Goal: Task Accomplishment & Management: Manage account settings

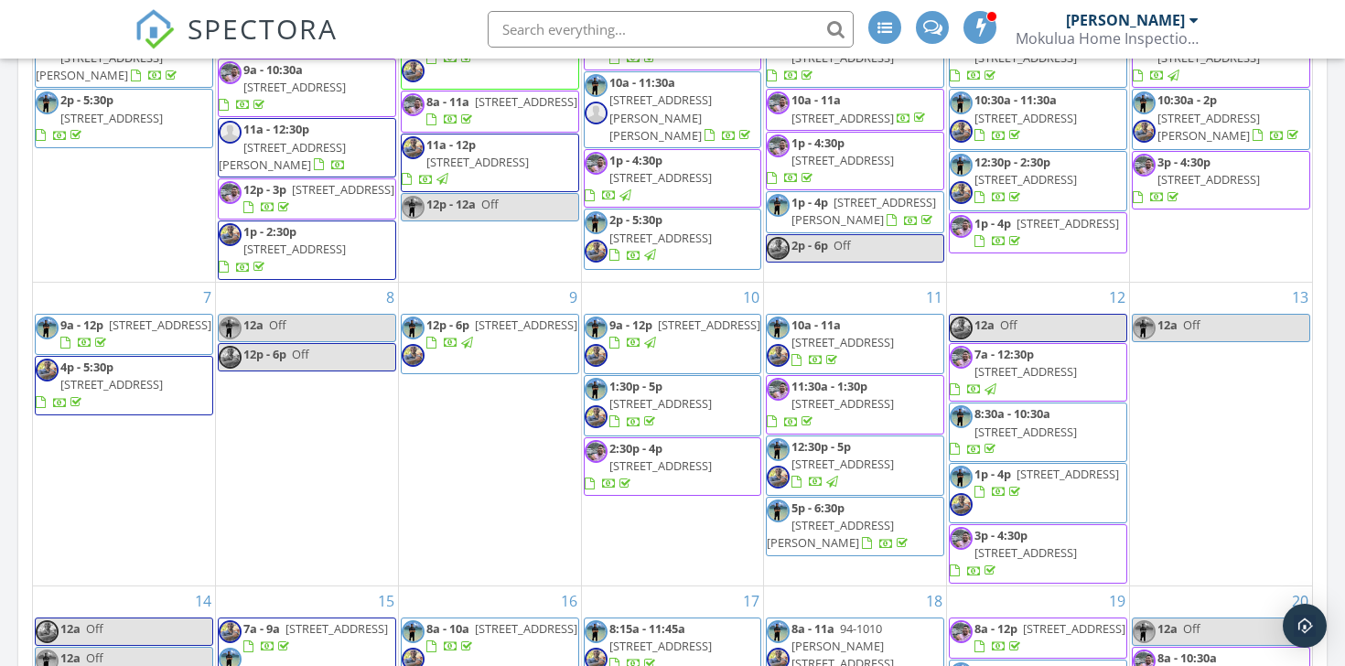
scroll to position [789, 0]
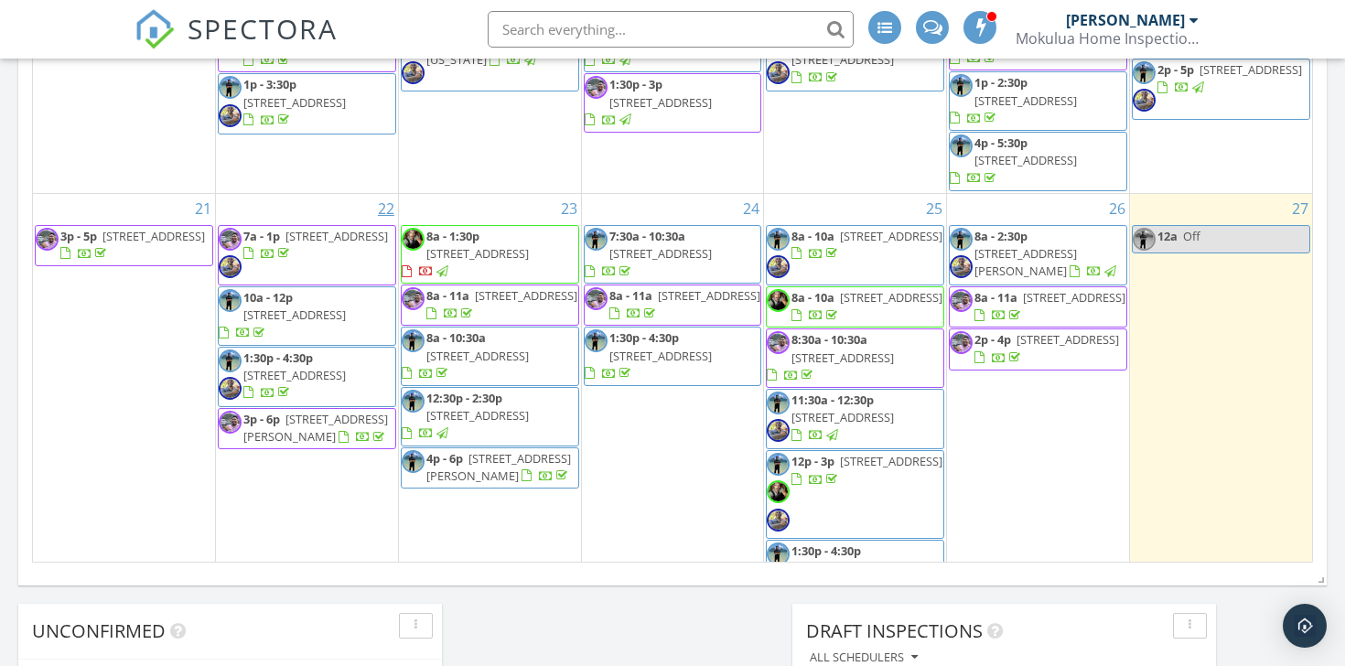
scroll to position [1162, 0]
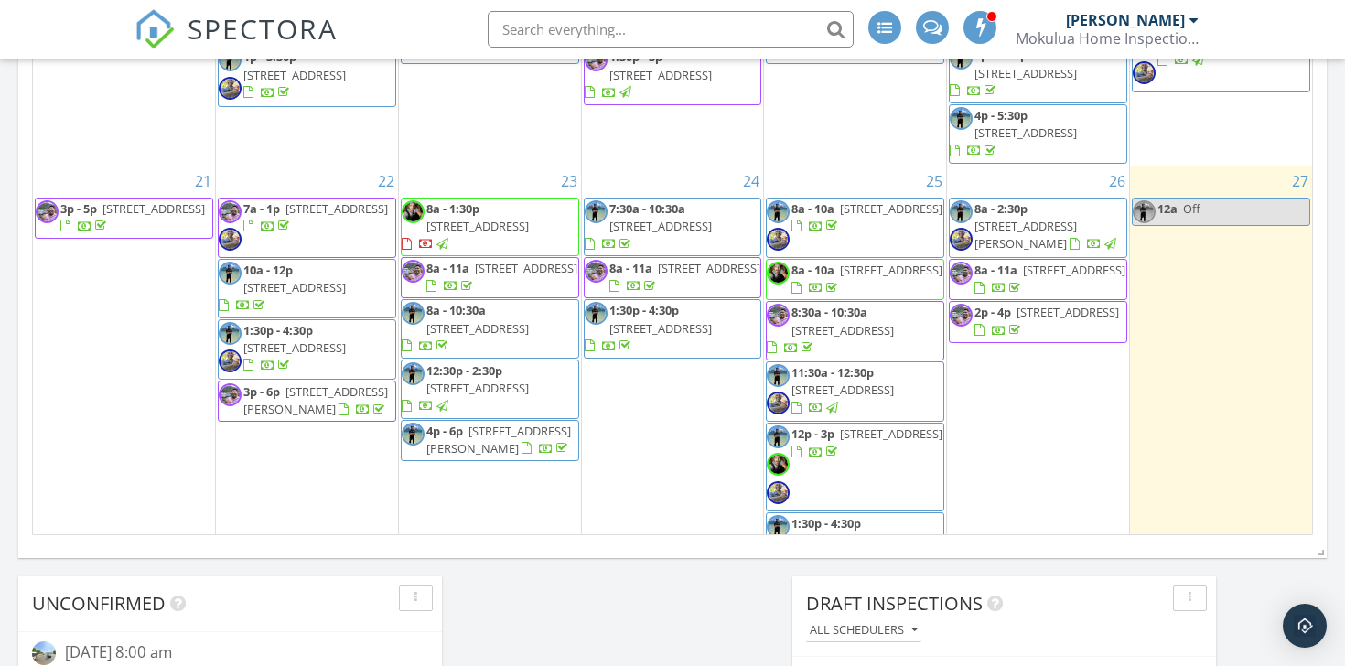
click at [140, 217] on span "95-1033 [STREET_ADDRESS]" at bounding box center [153, 208] width 102 height 16
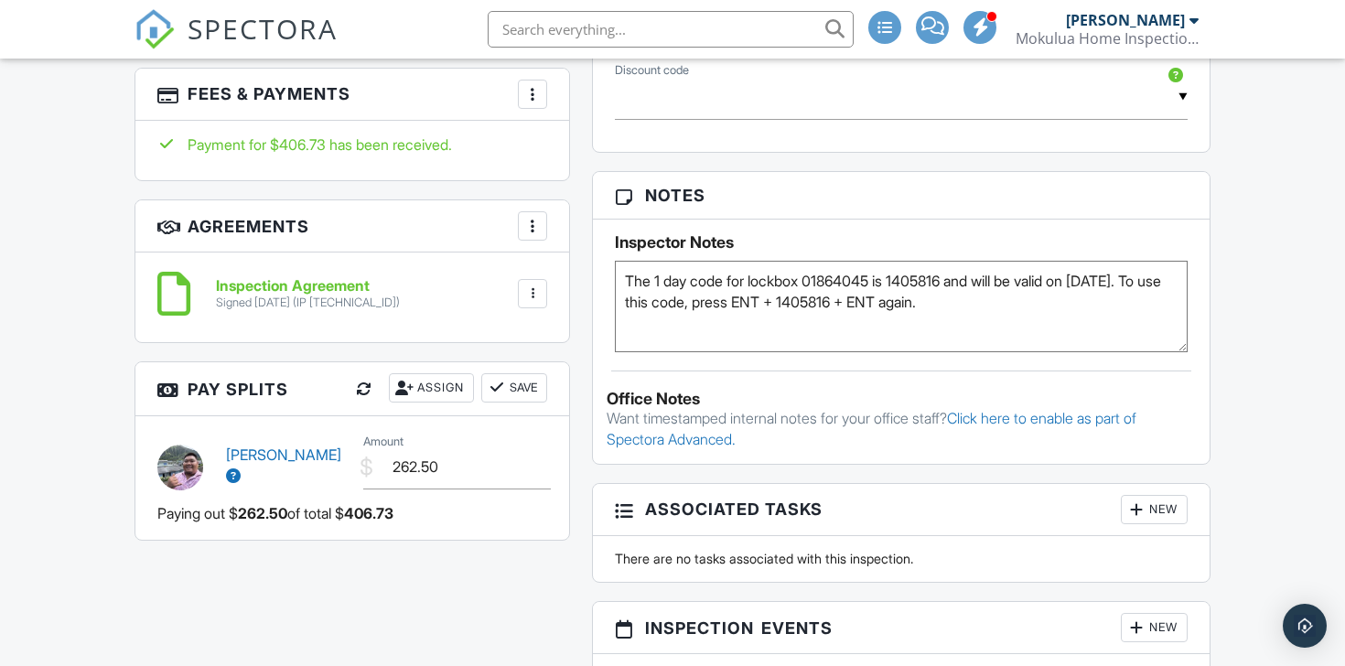
scroll to position [1297, 0]
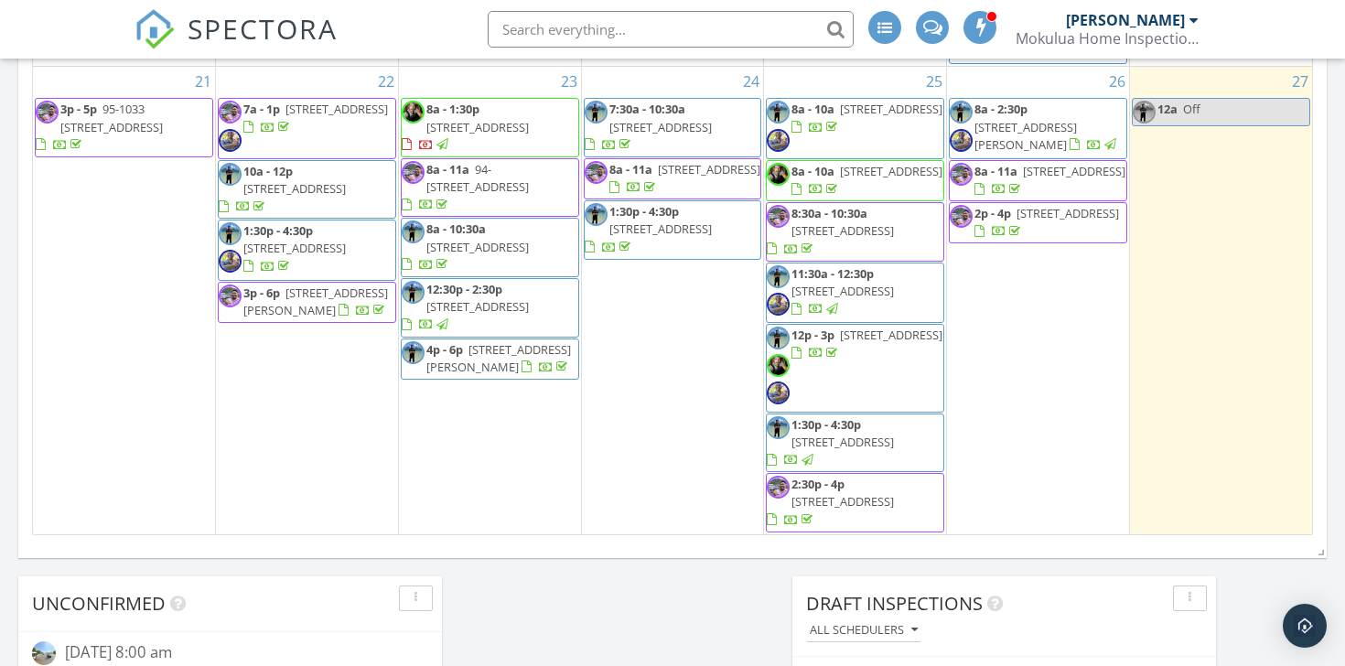
scroll to position [655, 0]
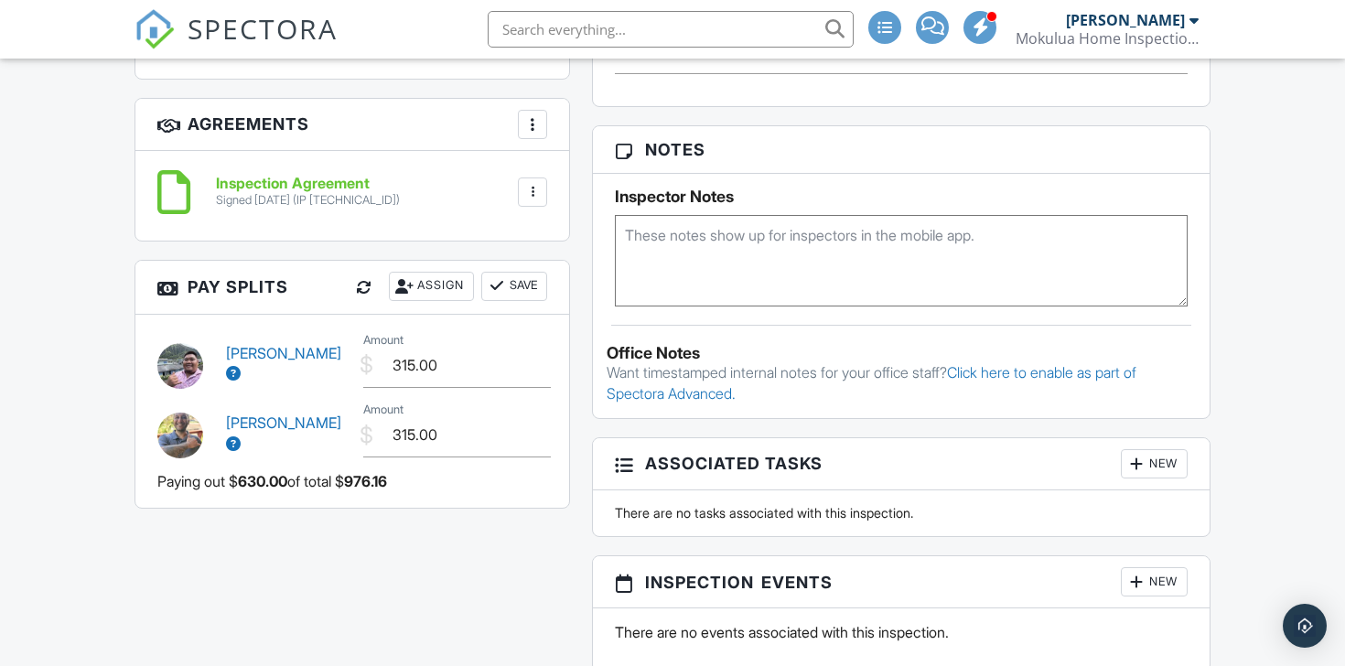
scroll to position [1314, 0]
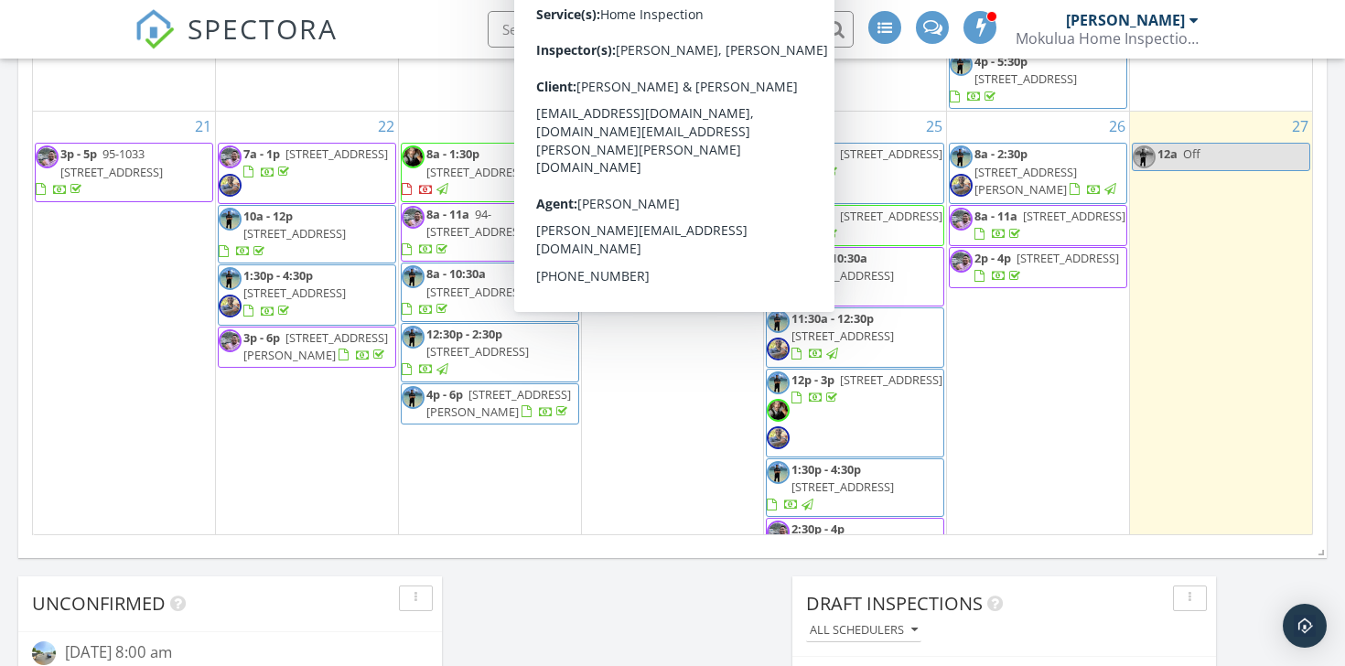
scroll to position [609, 0]
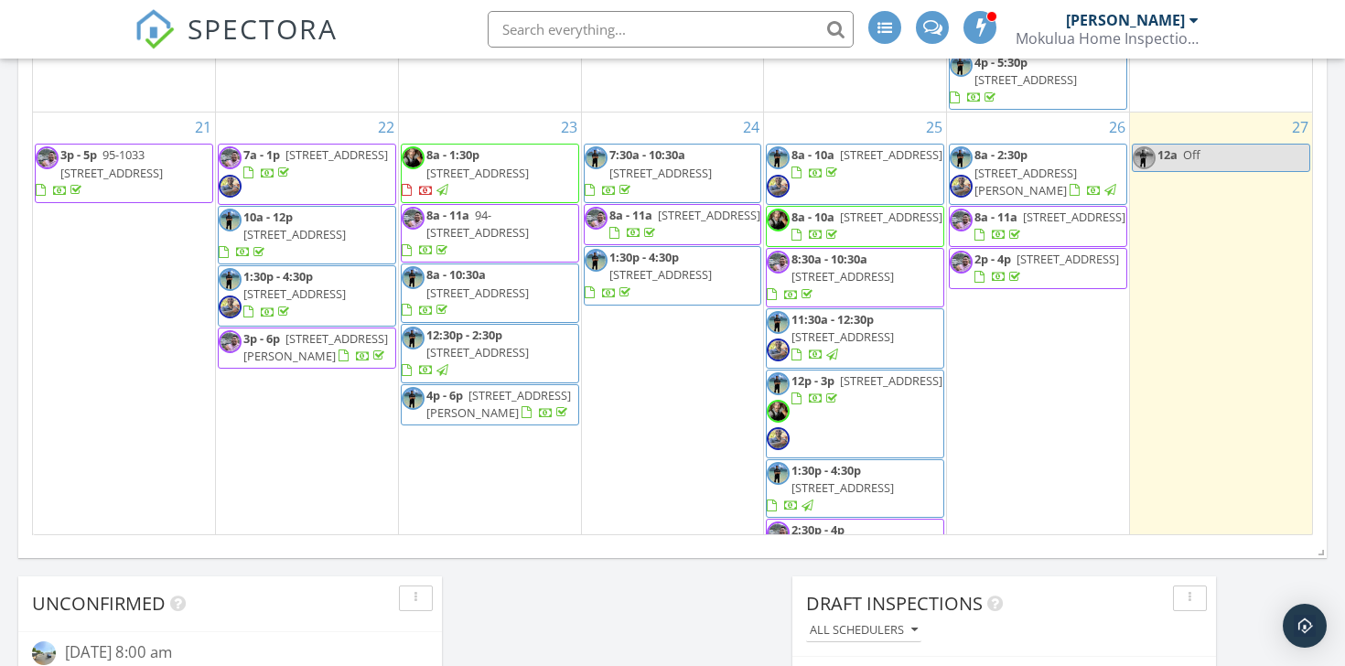
click at [356, 354] on div at bounding box center [363, 358] width 15 height 15
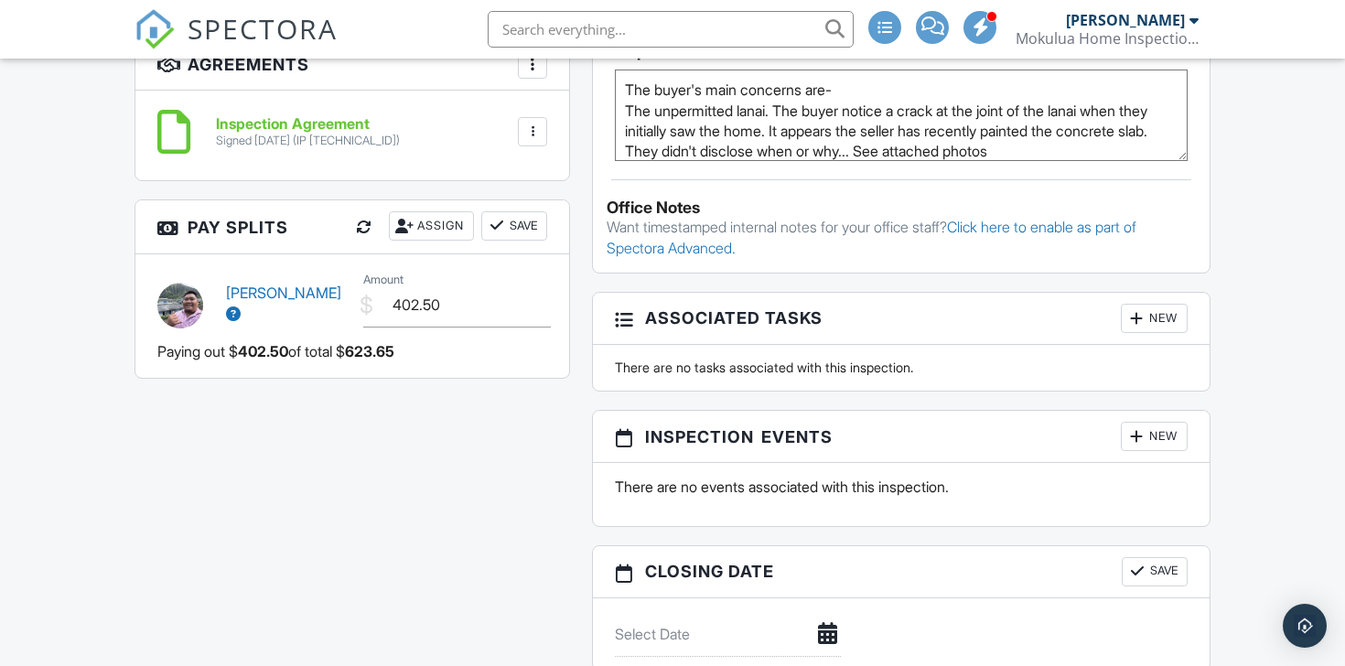
scroll to position [1421, 0]
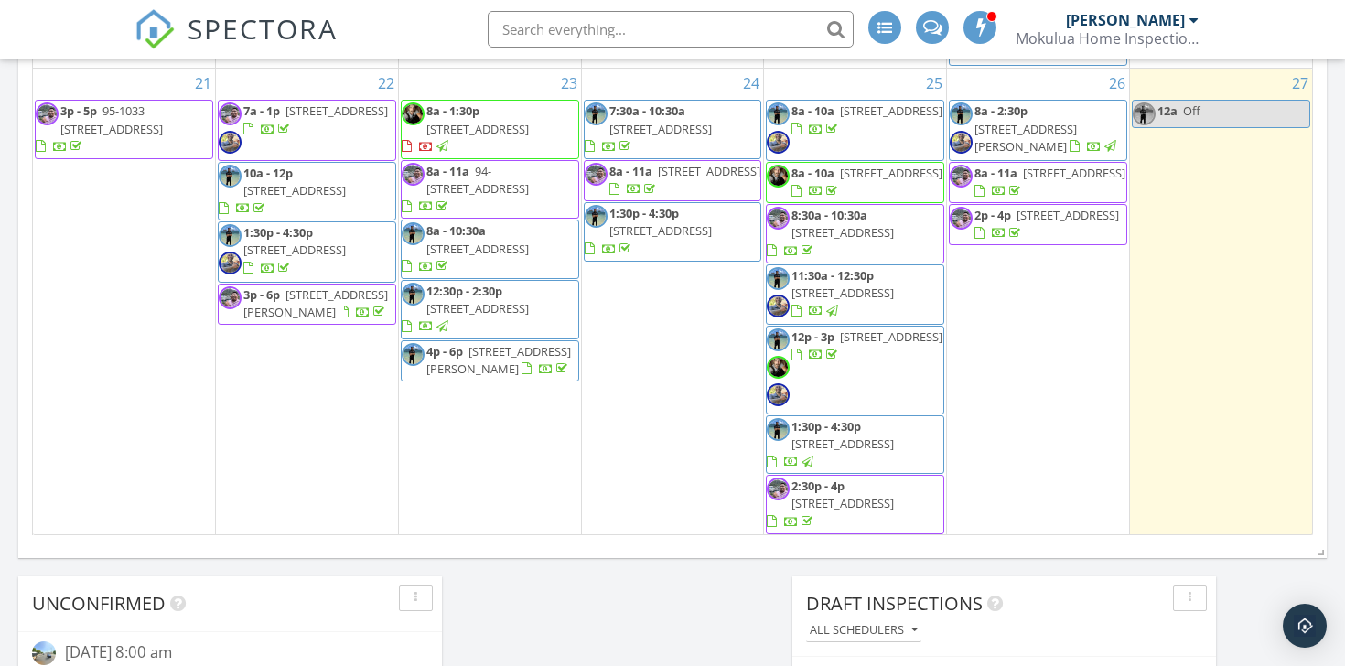
scroll to position [622, 0]
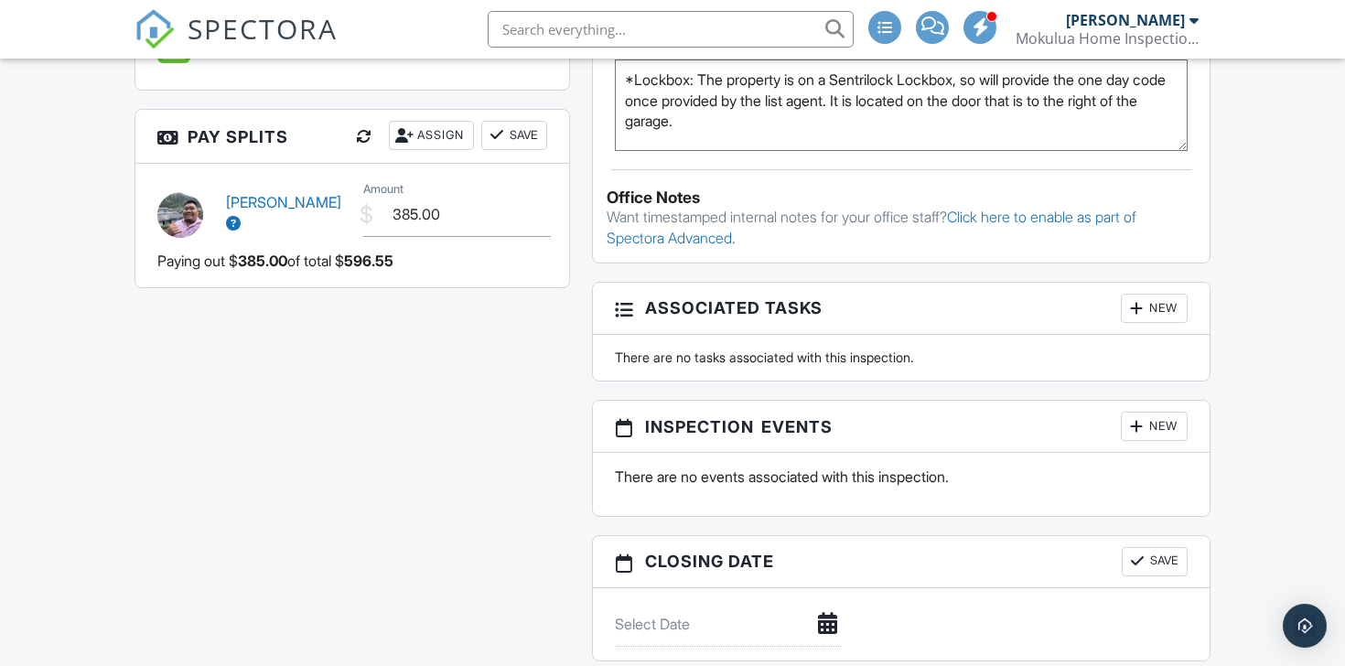
scroll to position [1510, 0]
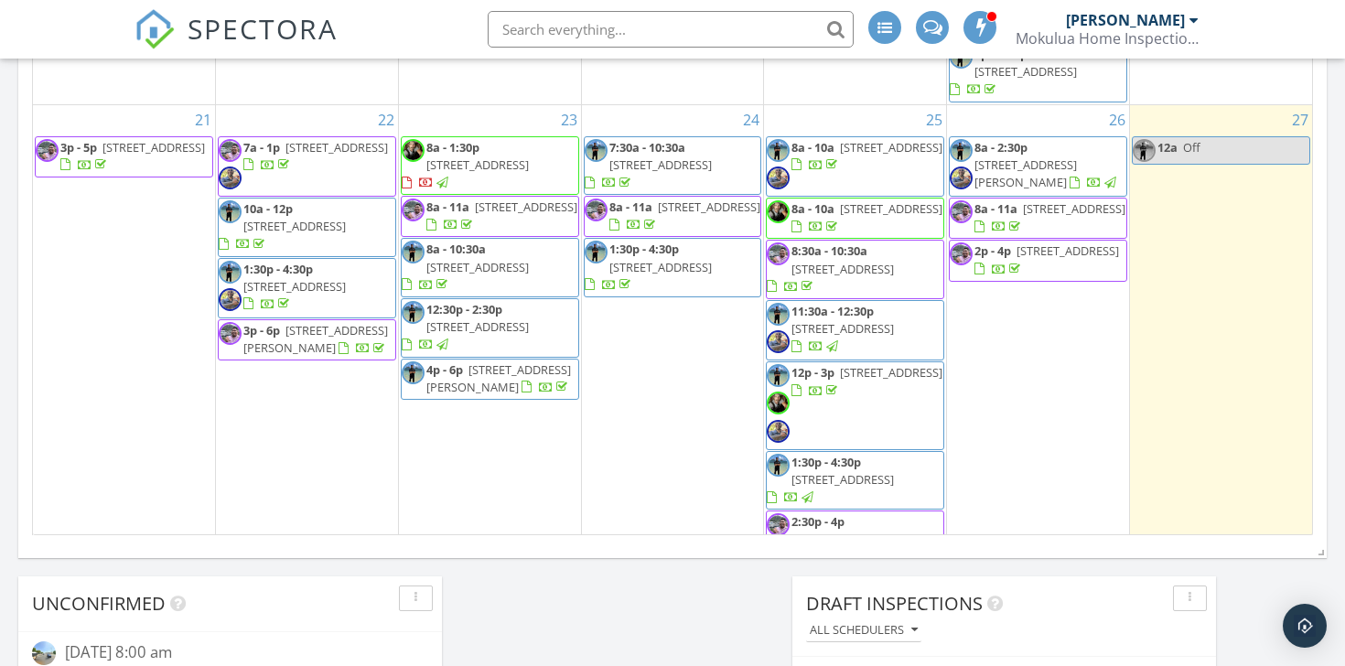
scroll to position [615, 0]
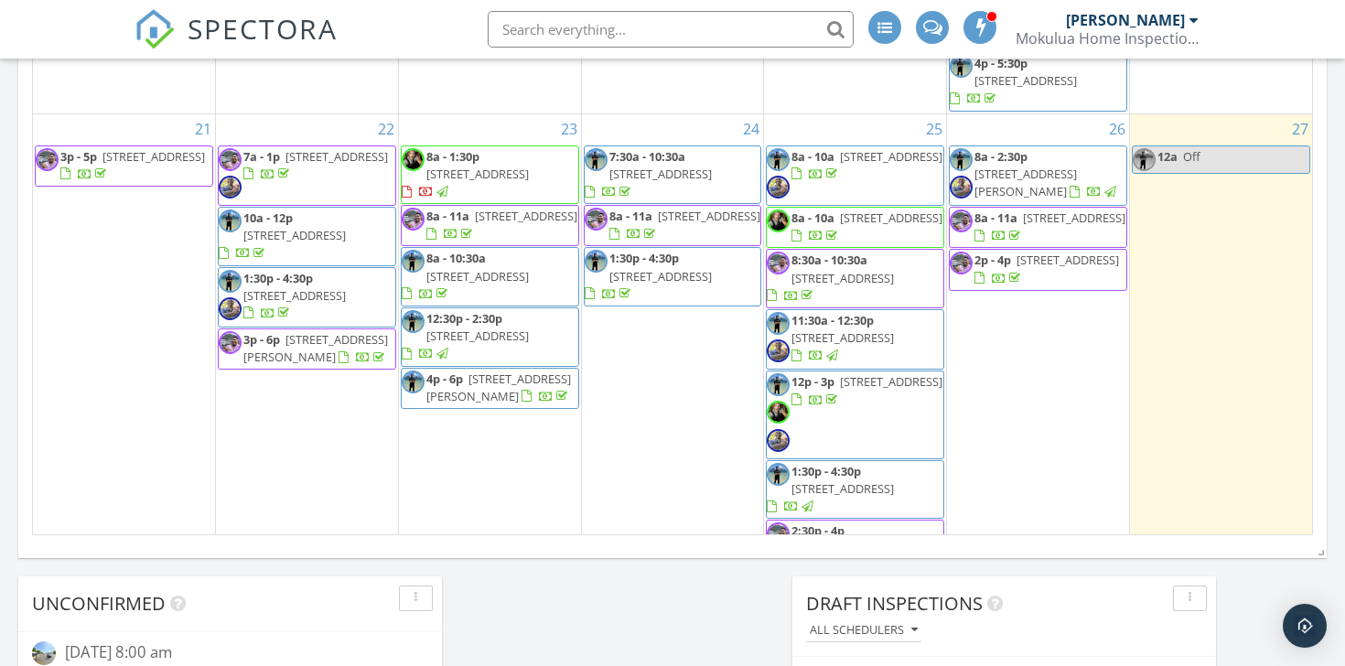
click at [690, 210] on span "110 Waialeale St, Honolulu 96825" at bounding box center [709, 216] width 102 height 16
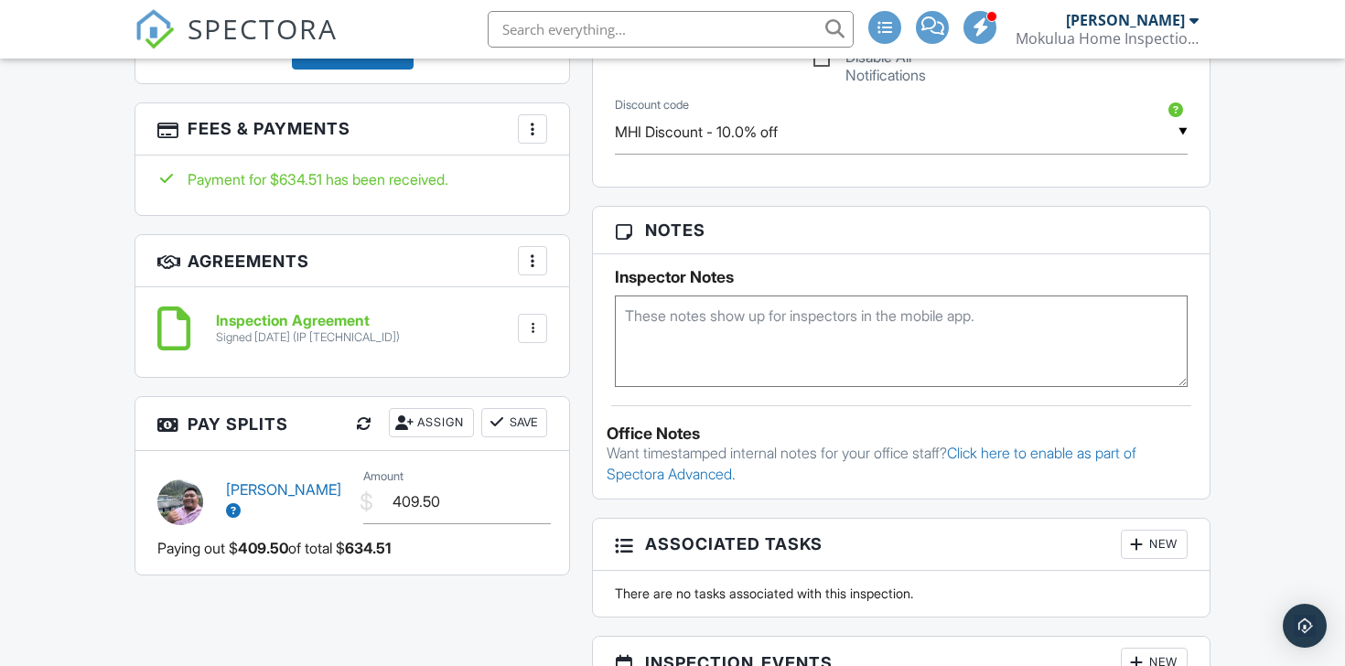
scroll to position [1227, 0]
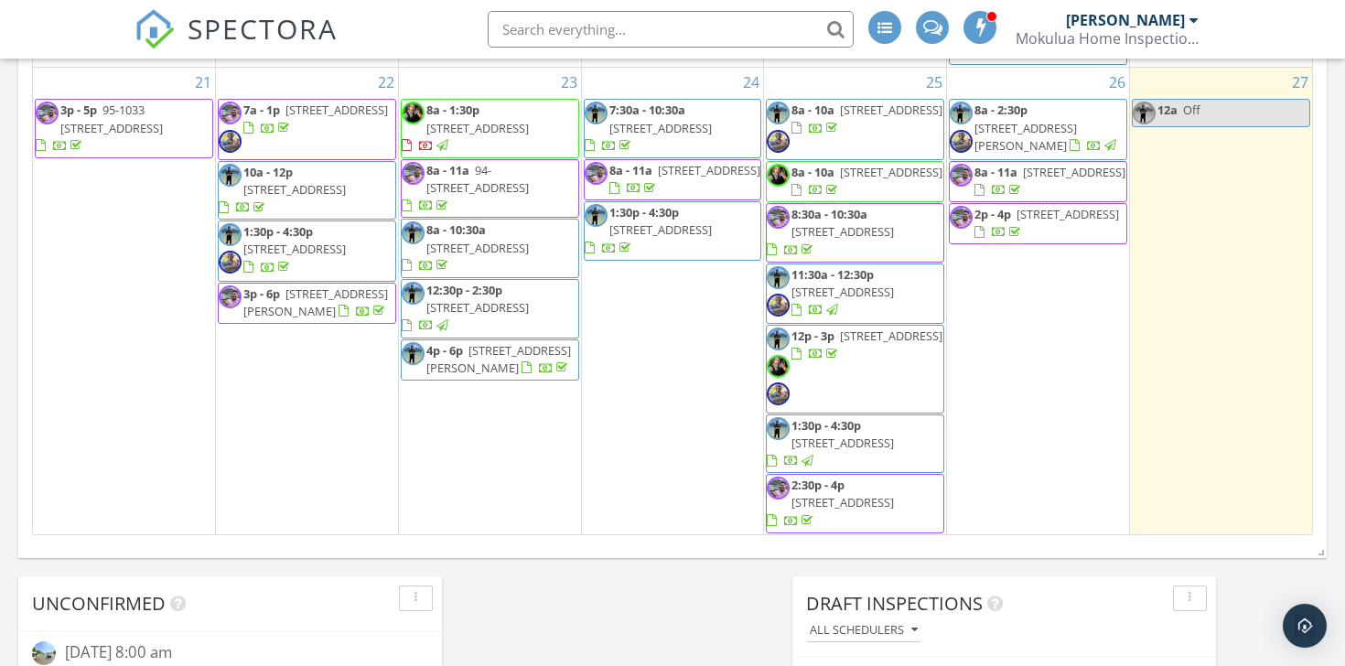
scroll to position [648, 0]
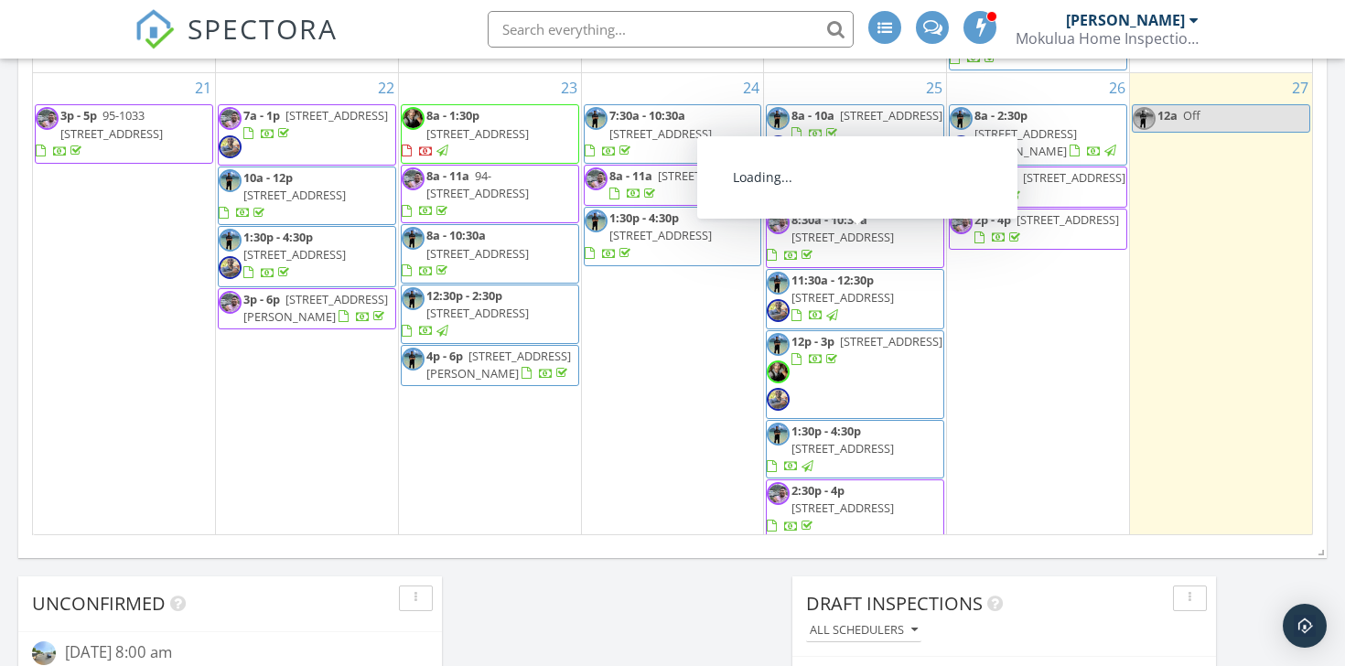
click at [914, 248] on span "8:30a - 10:30a 91-1029 Puamaeole St 2R, Ewa Beach 96706" at bounding box center [855, 238] width 177 height 54
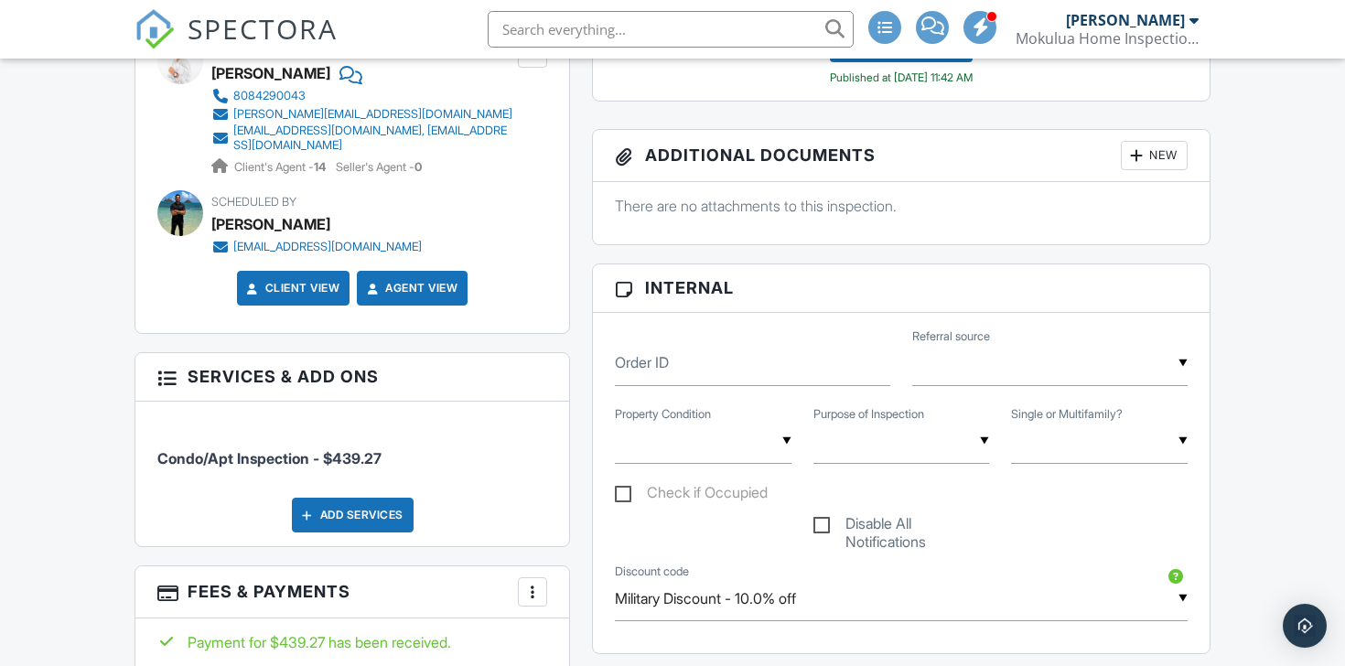
scroll to position [1254, 0]
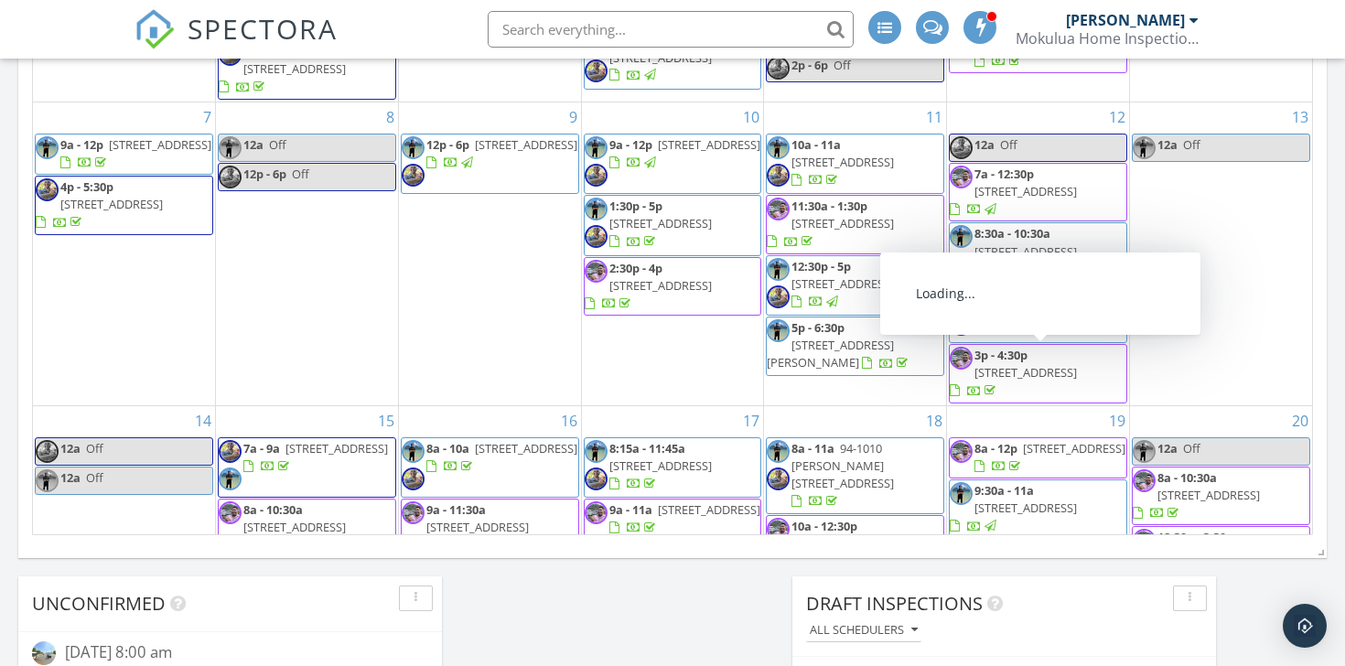
scroll to position [789, 0]
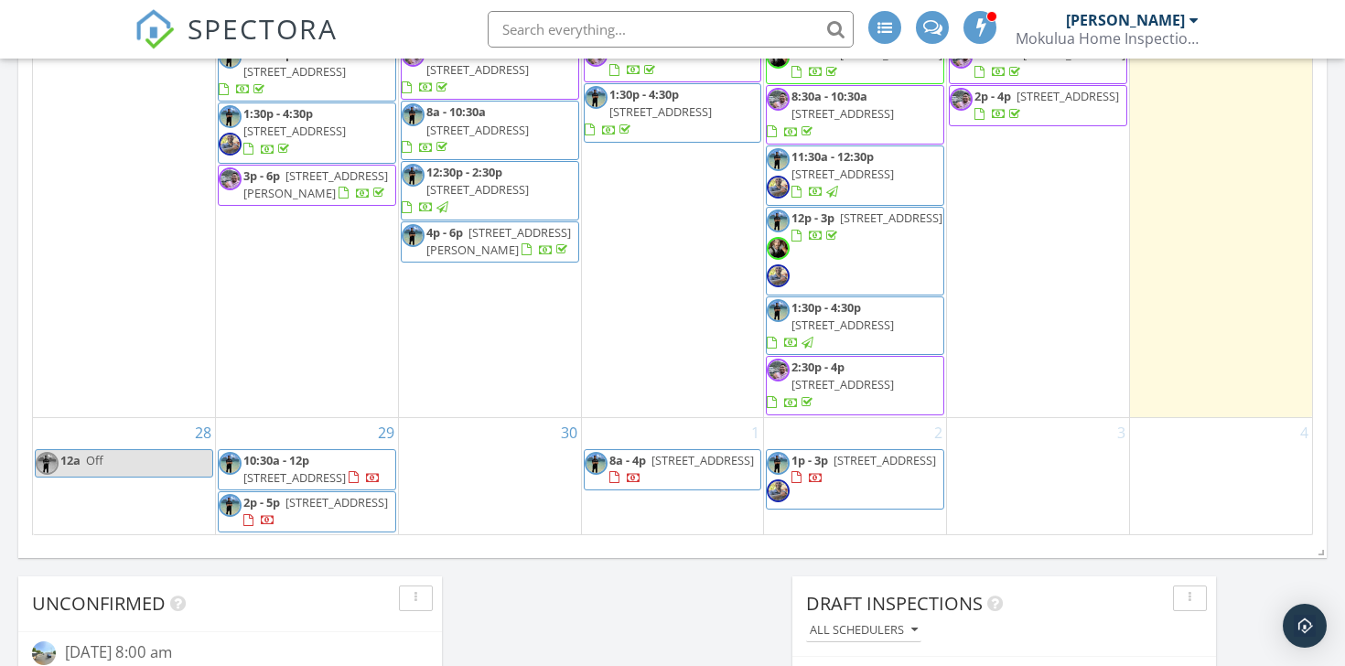
click at [874, 376] on span "[STREET_ADDRESS]" at bounding box center [843, 384] width 102 height 16
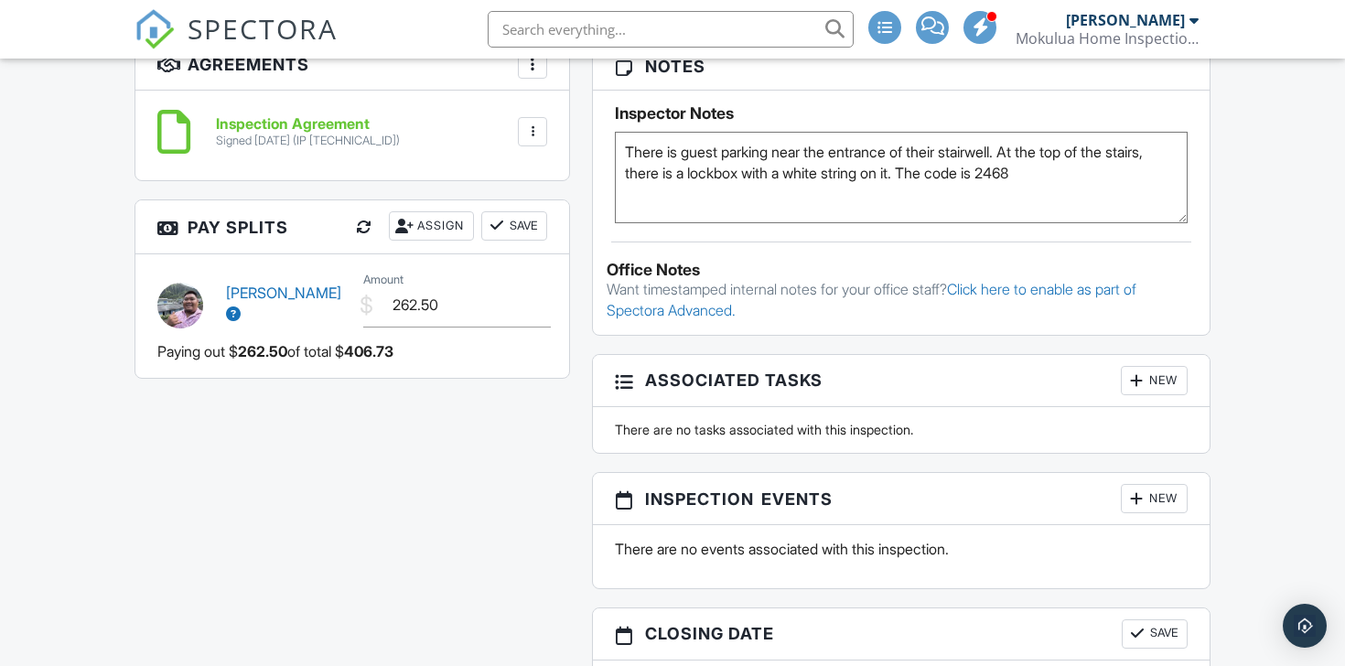
scroll to position [1410, 0]
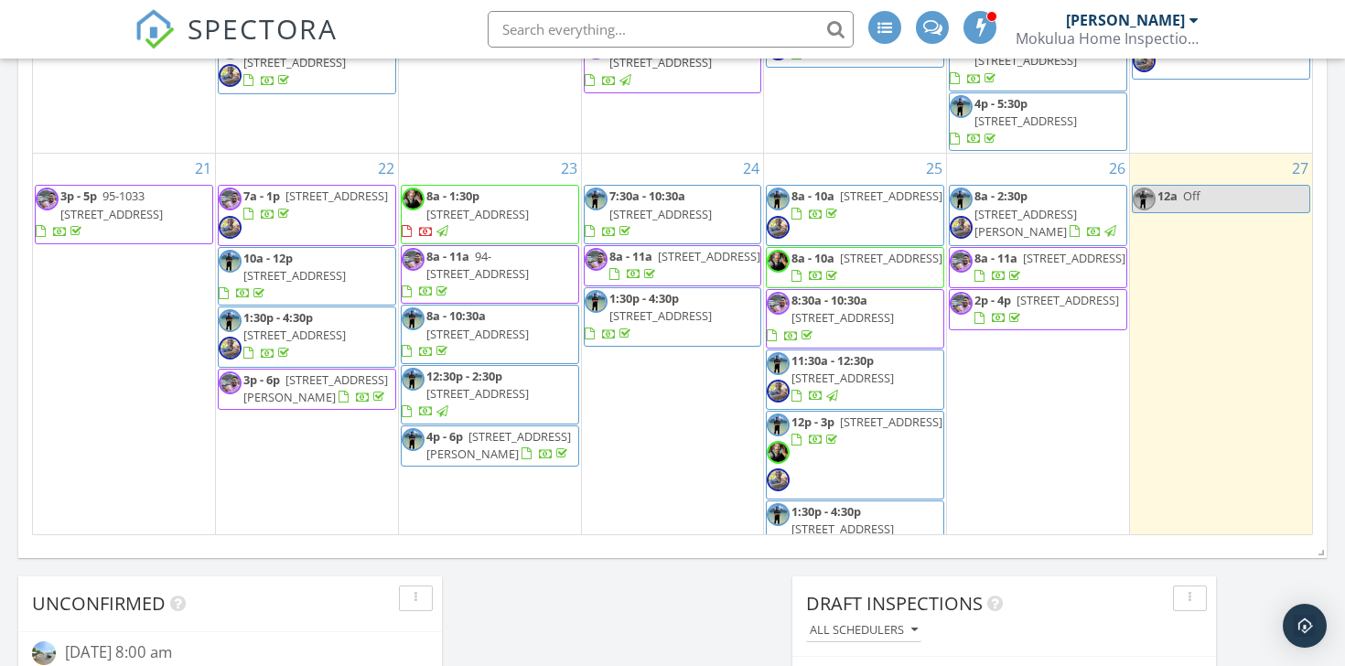
scroll to position [565, 0]
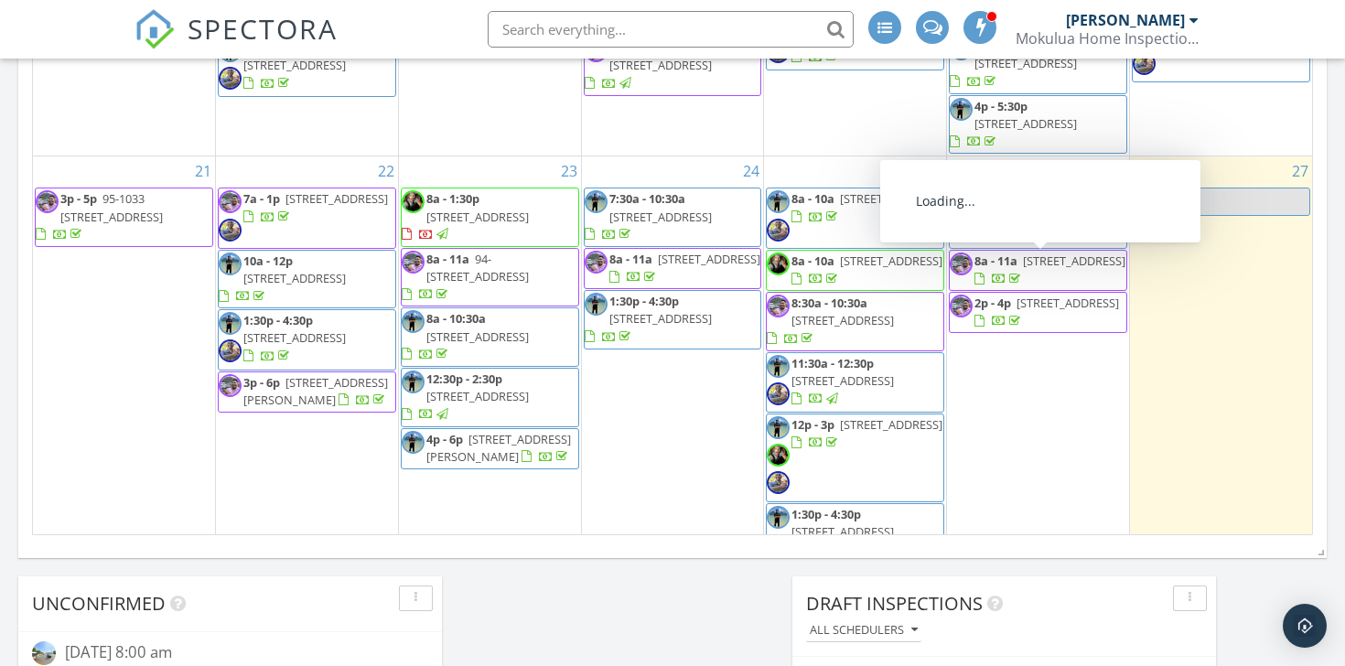
click at [1010, 262] on span "8a - 11a" at bounding box center [996, 261] width 43 height 16
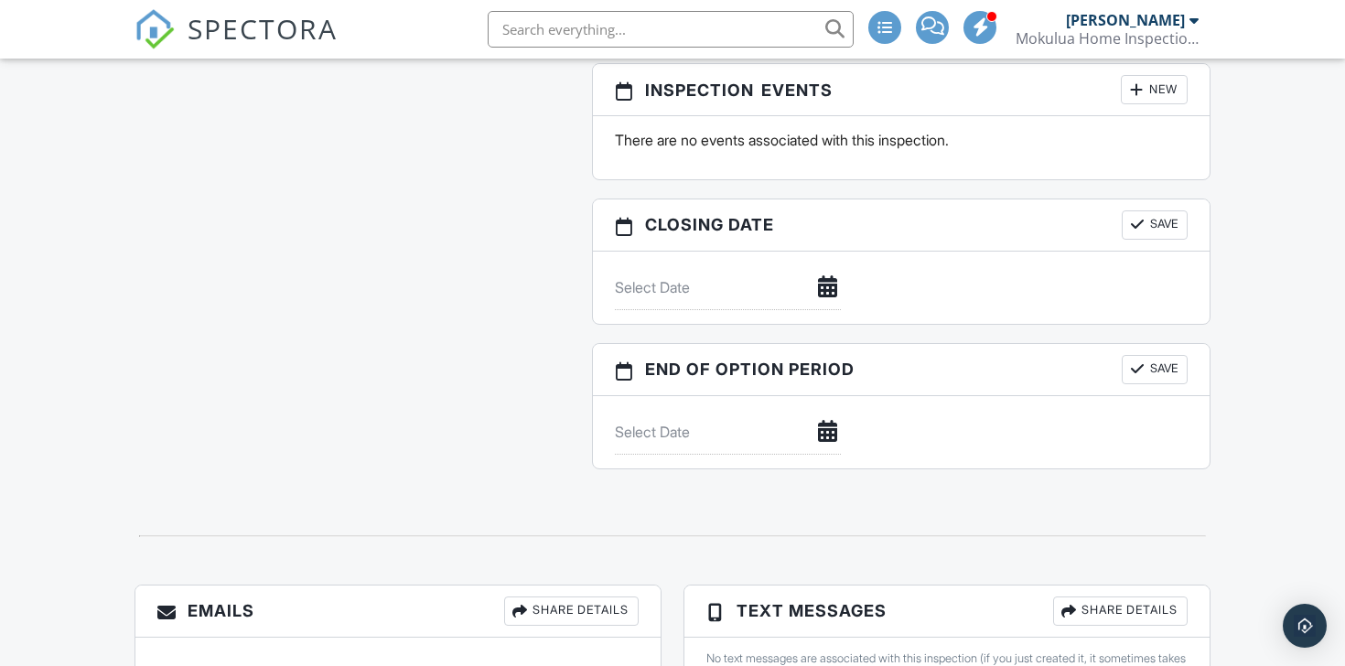
scroll to position [1331, 0]
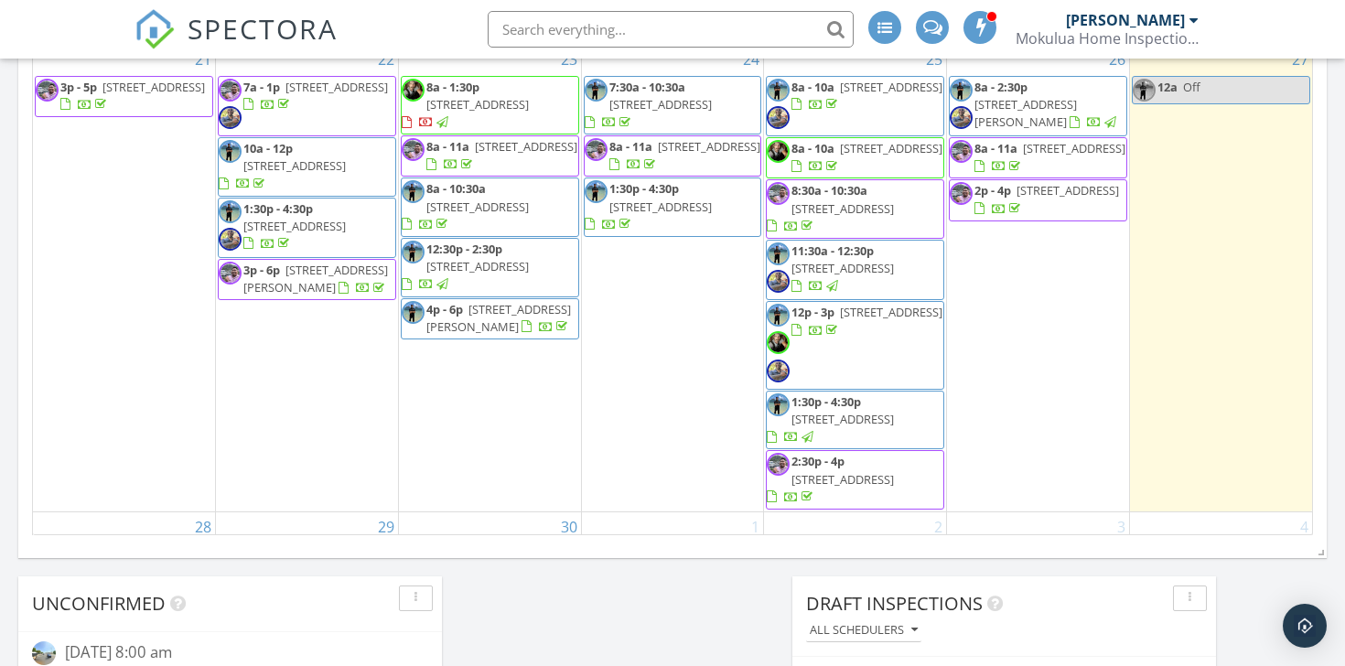
scroll to position [667, 0]
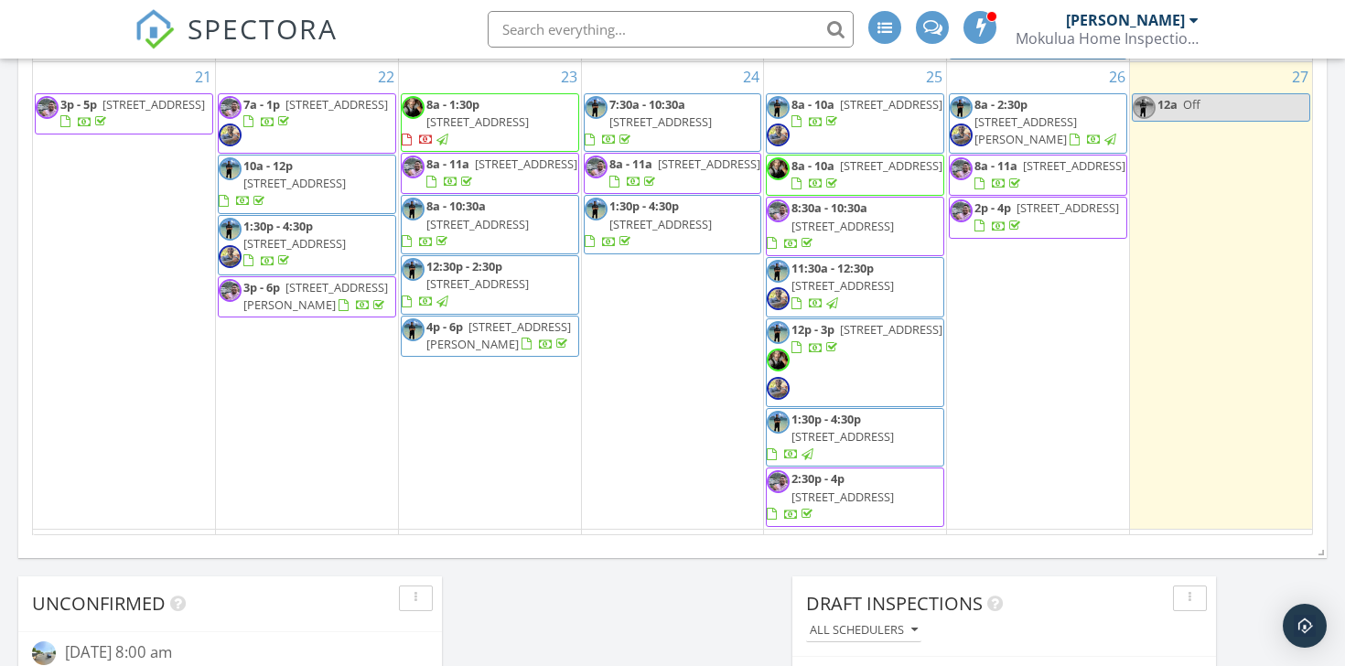
click at [1068, 214] on span "95-510 Wikao St A104, Mililani 96789" at bounding box center [1068, 208] width 102 height 16
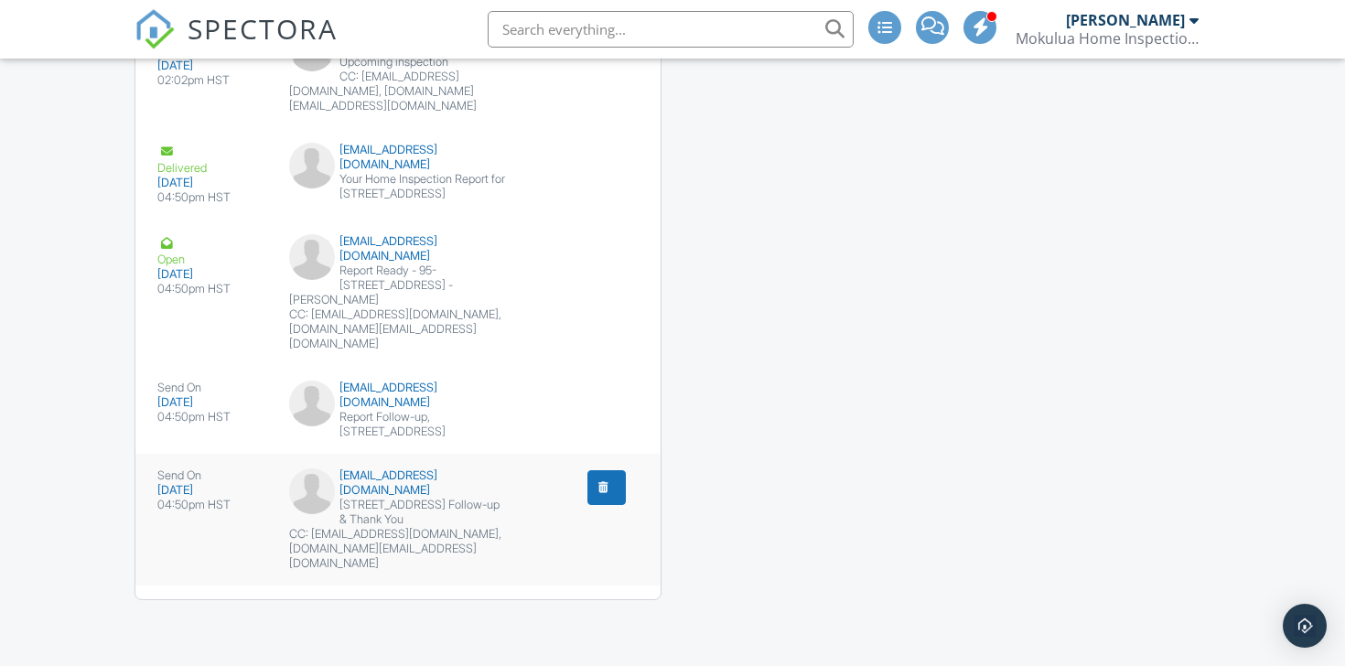
scroll to position [2960, 0]
click at [612, 471] on button "submit" at bounding box center [607, 487] width 38 height 35
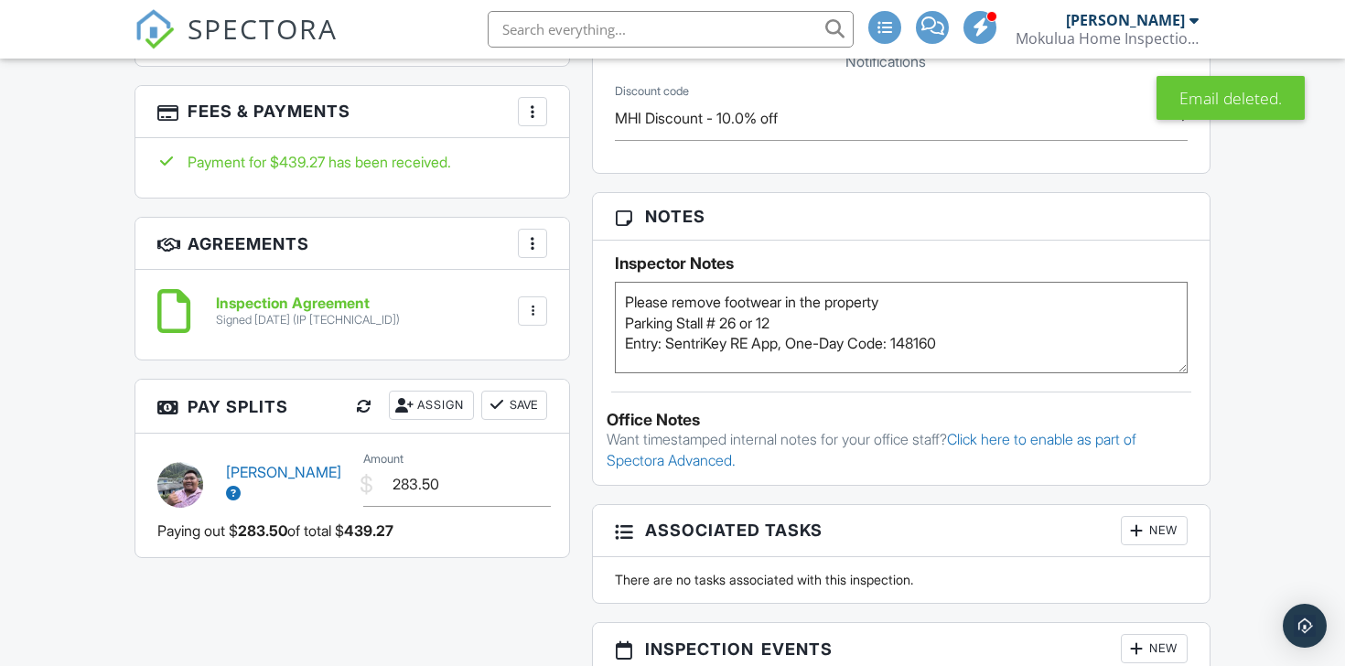
scroll to position [1266, 0]
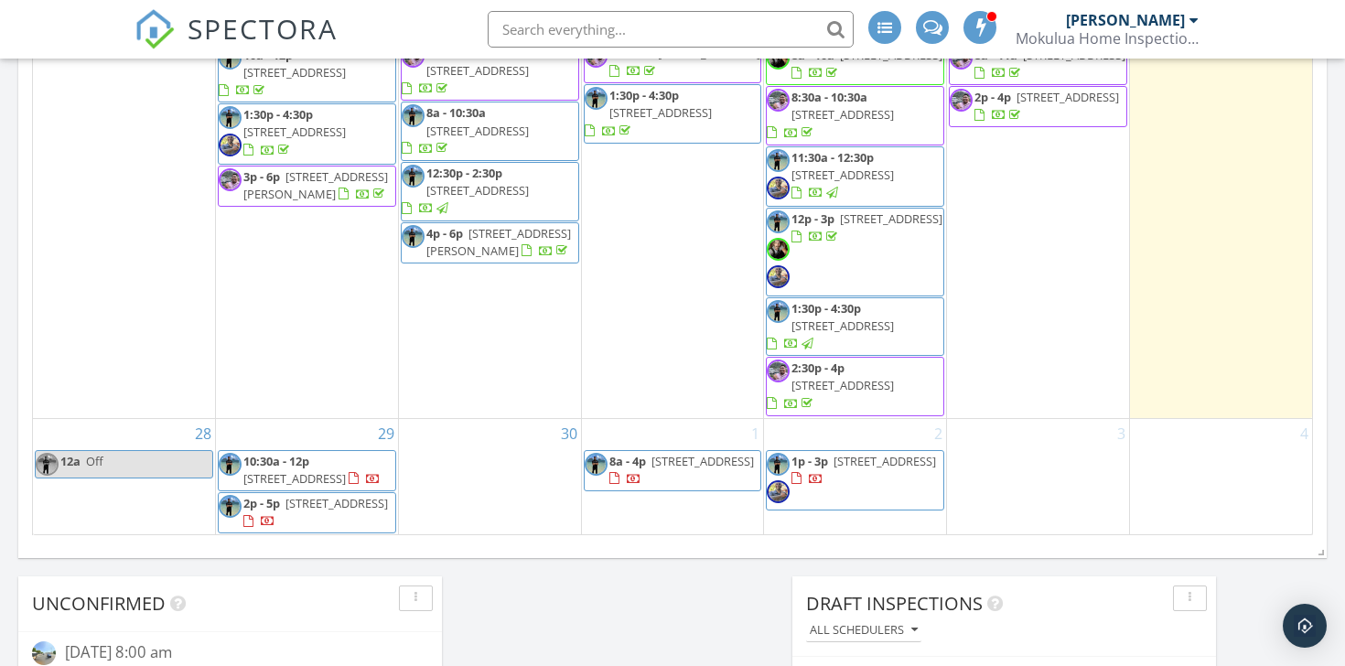
scroll to position [789, 0]
click at [315, 505] on span "[STREET_ADDRESS]" at bounding box center [337, 502] width 102 height 16
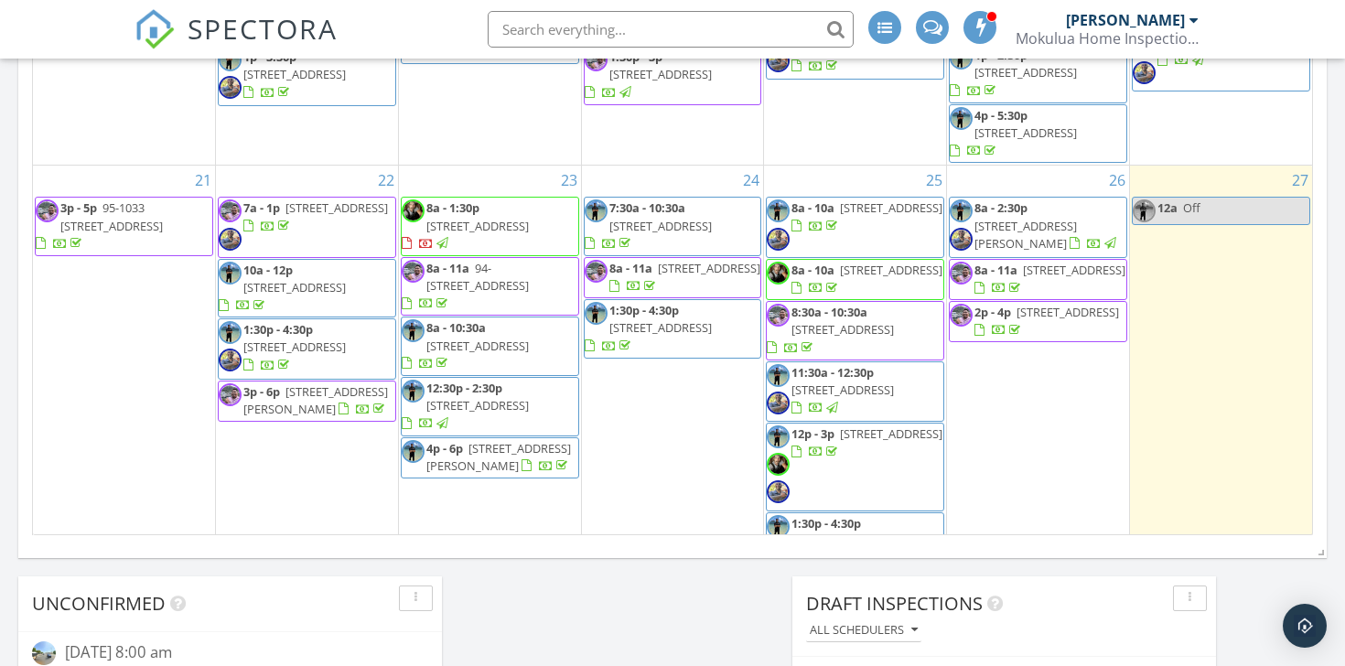
scroll to position [556, 0]
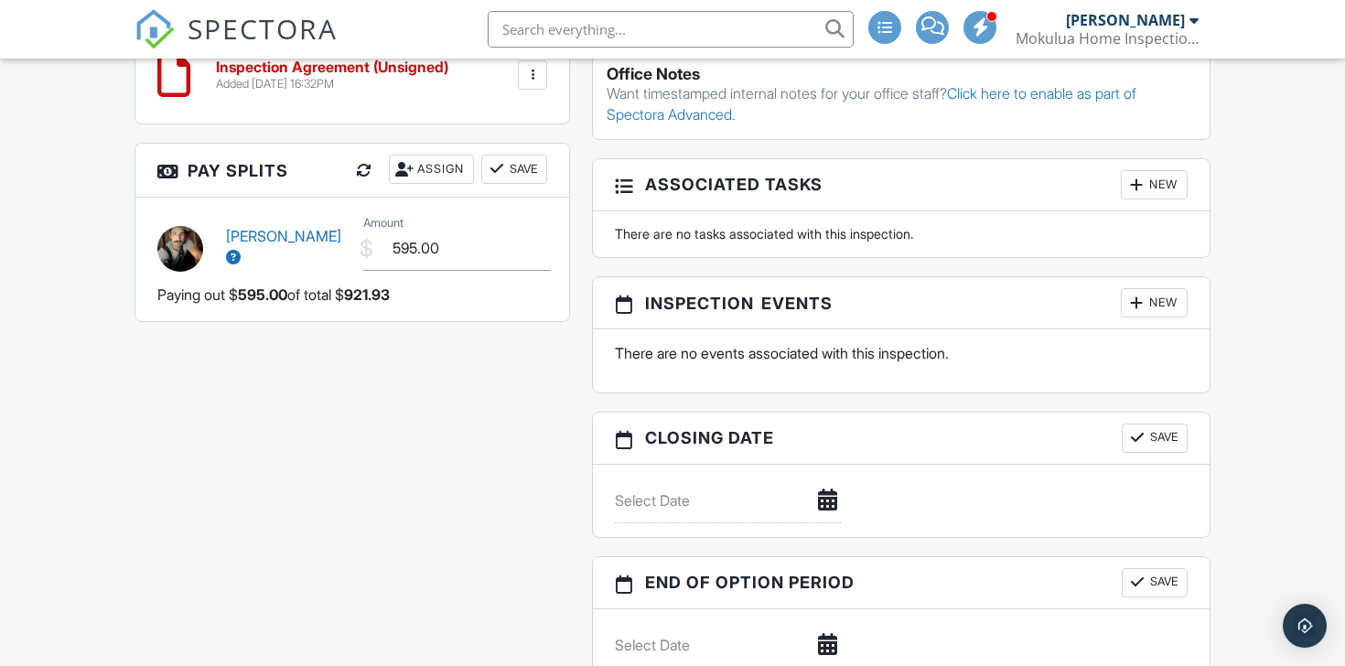
scroll to position [1574, 0]
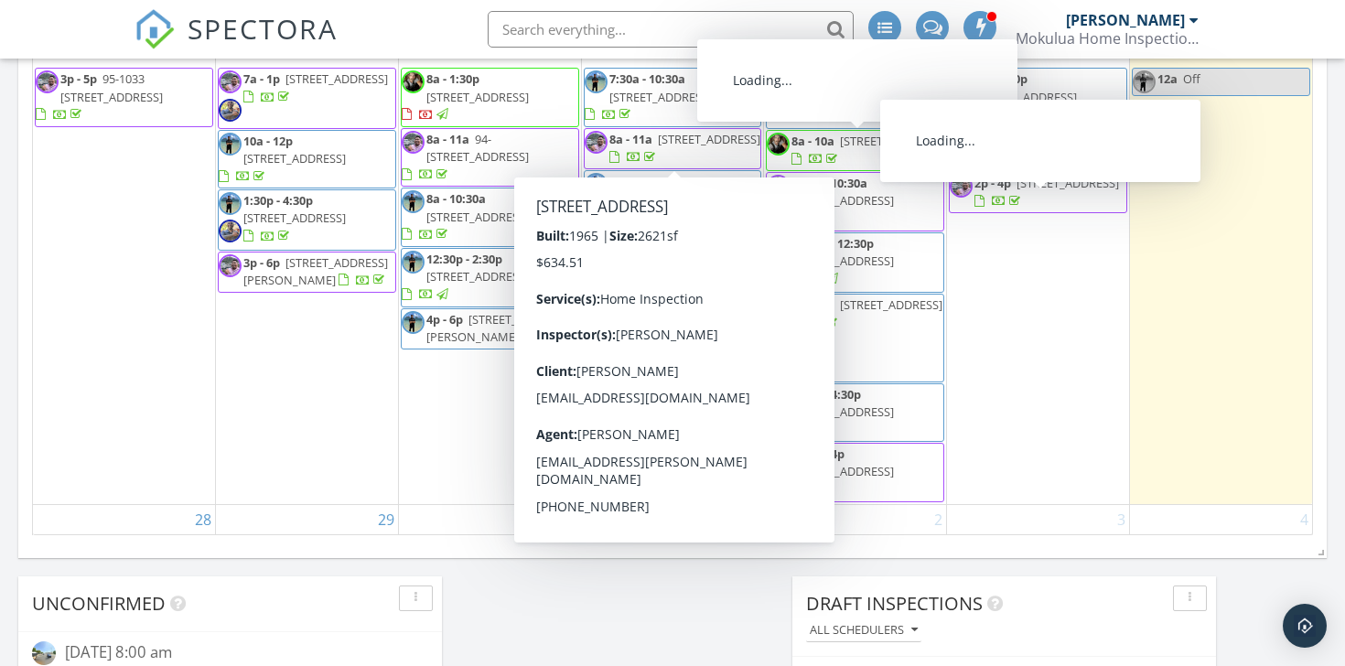
scroll to position [675, 0]
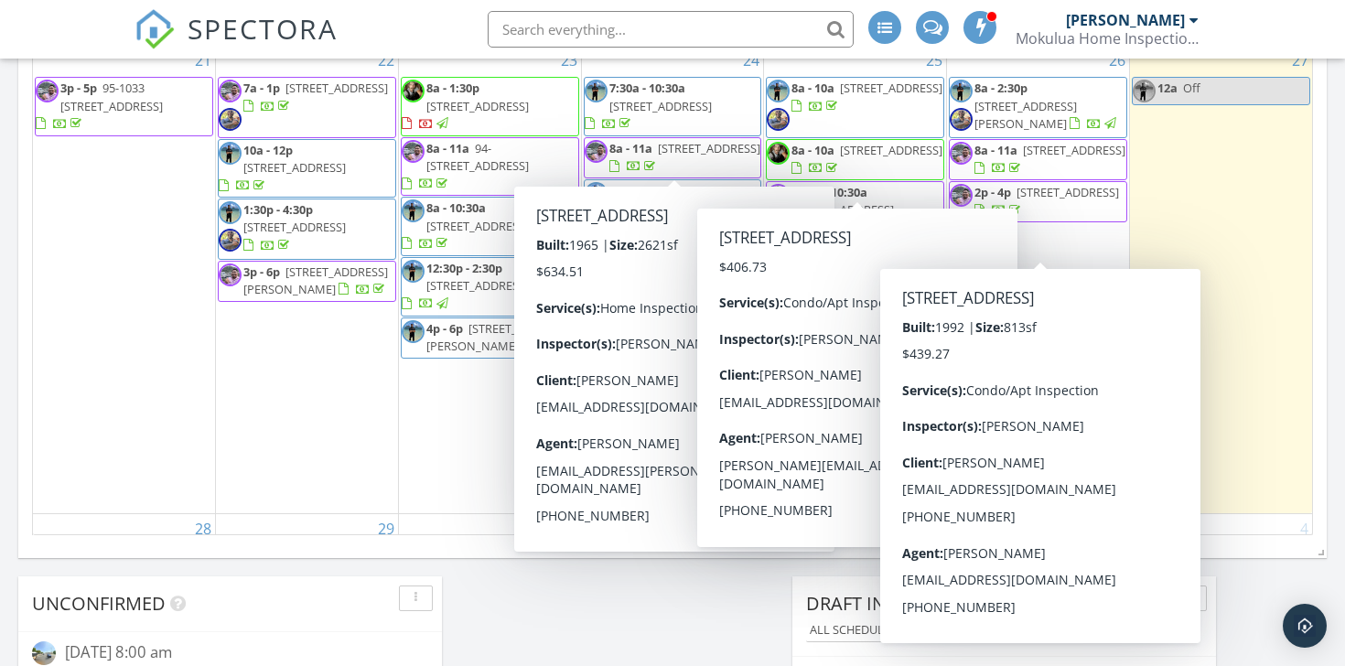
click at [1324, 330] on div "September 2025 today list day week cal wk 4 wk month Sun Mon Tue Wed Thu Fri Sa…" at bounding box center [672, 133] width 1309 height 832
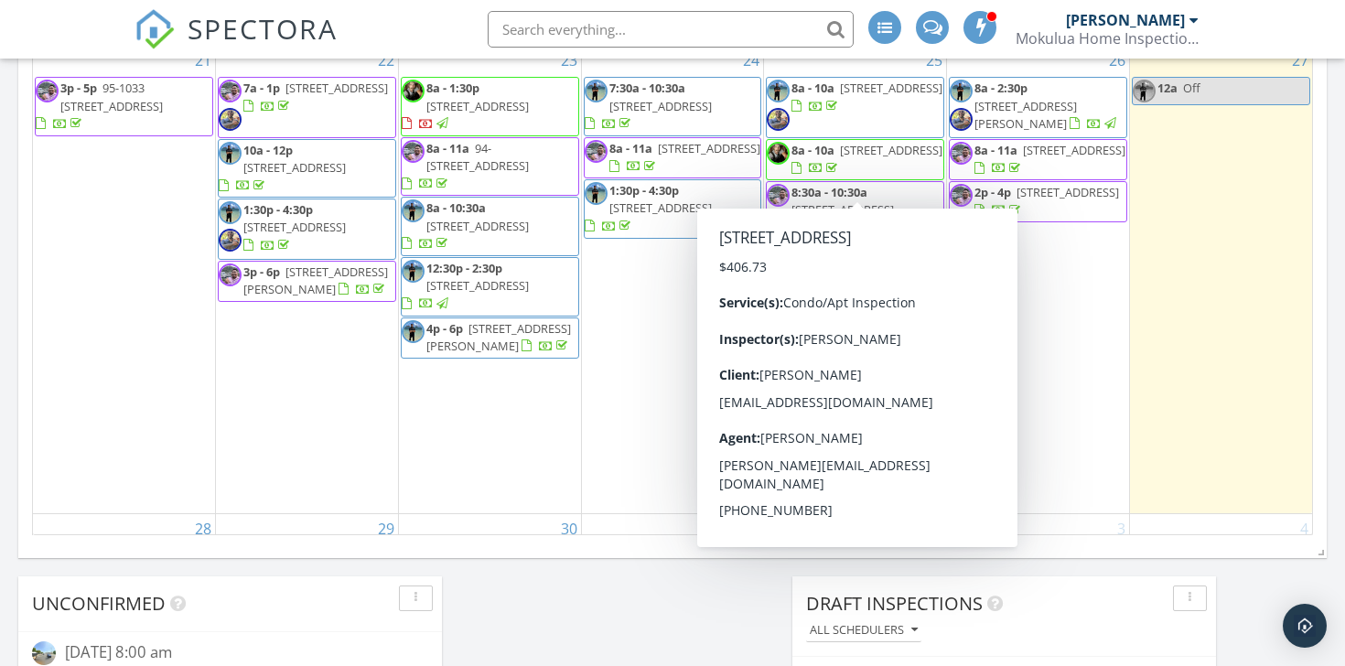
click at [892, 156] on span "91-4099 Hikuono St 1501, Ewa Beach 96706" at bounding box center [891, 150] width 102 height 16
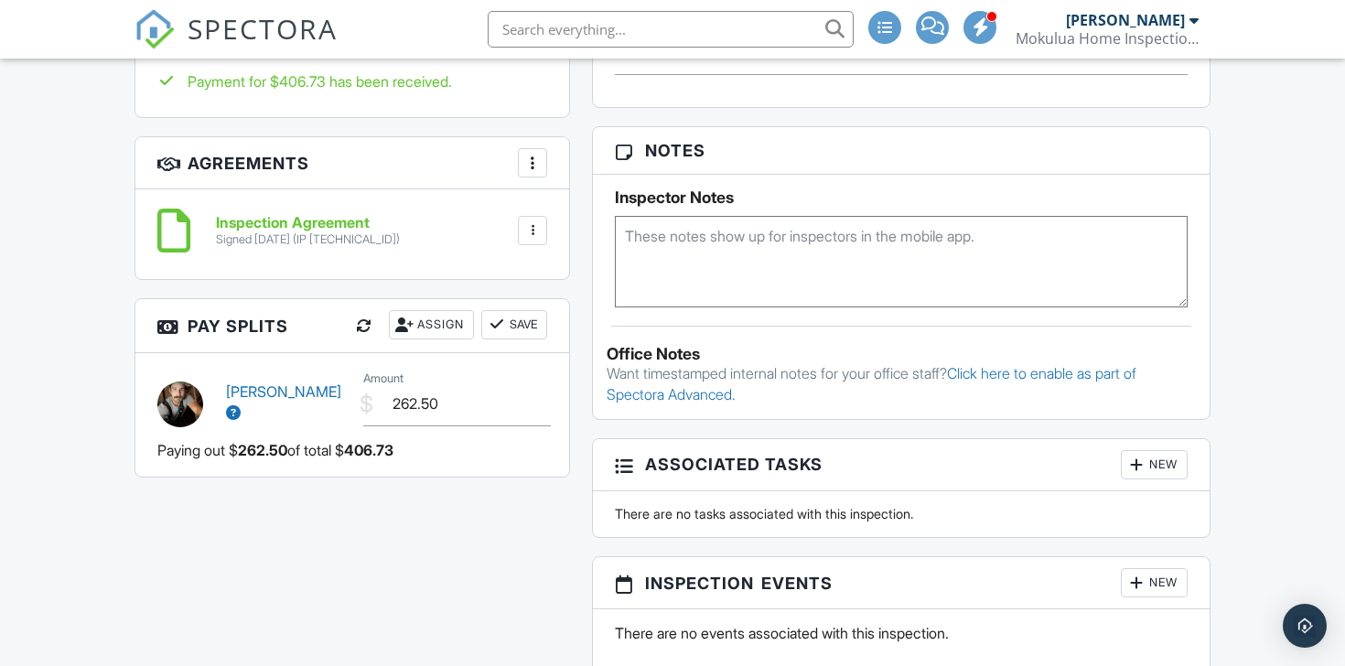
scroll to position [1446, 0]
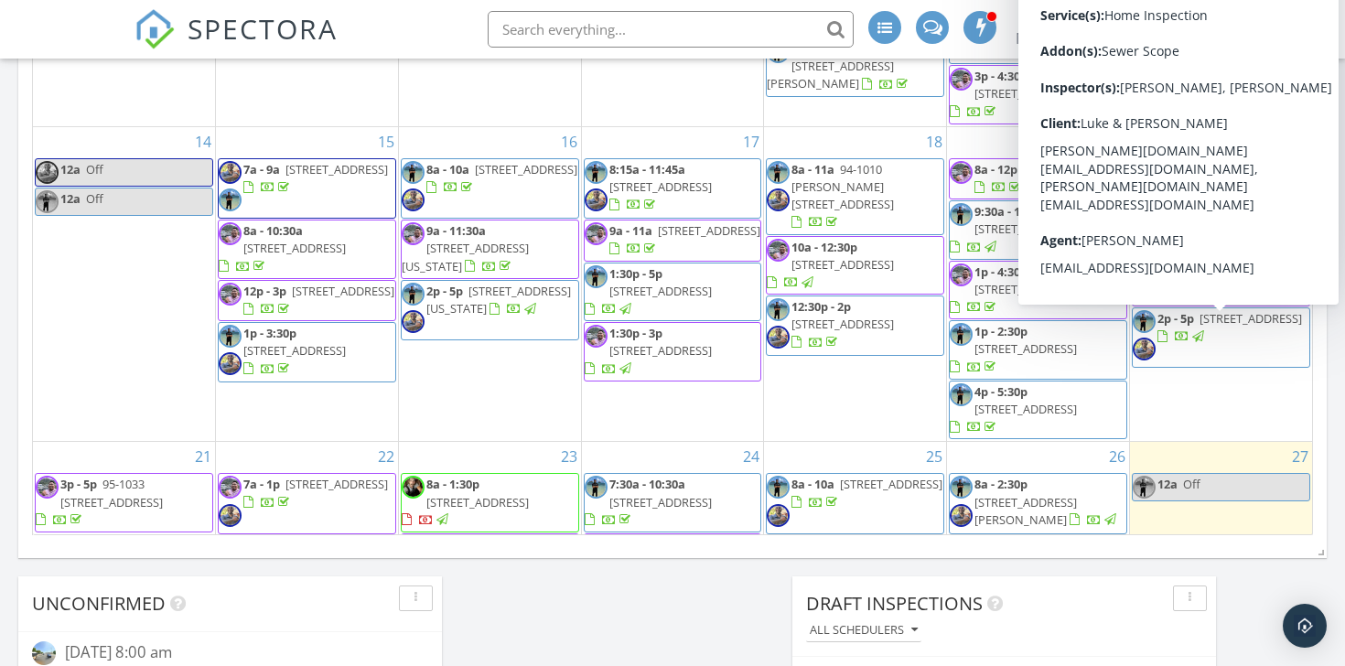
scroll to position [270, 0]
